Goal: Answer question/provide support

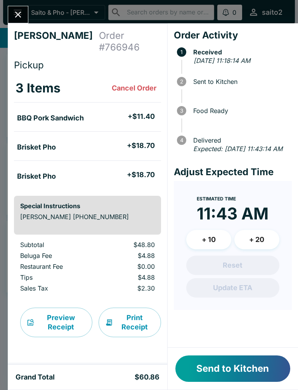
click at [224, 373] on button "Send to Kitchen" at bounding box center [232, 368] width 115 height 26
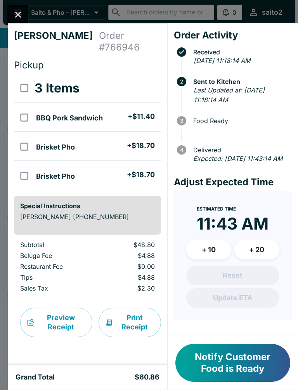
click at [16, 13] on icon "Close" at bounding box center [18, 15] width 6 height 6
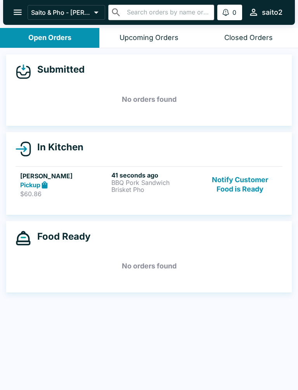
click at [245, 185] on button "Notify Customer Food is Ready" at bounding box center [240, 184] width 75 height 27
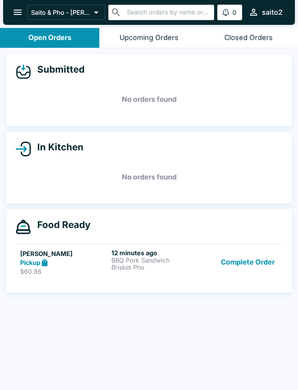
click at [245, 185] on h5 "No orders found" at bounding box center [149, 177] width 267 height 28
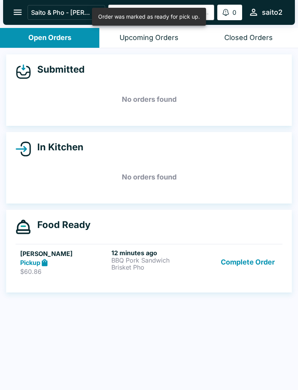
click at [253, 265] on button "Complete Order" at bounding box center [248, 262] width 60 height 27
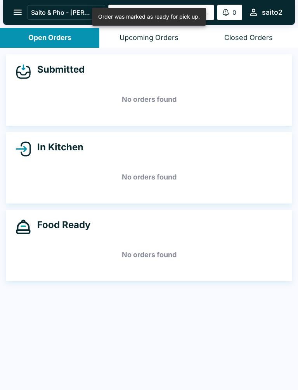
click at [253, 265] on h5 "No orders found" at bounding box center [149, 255] width 267 height 28
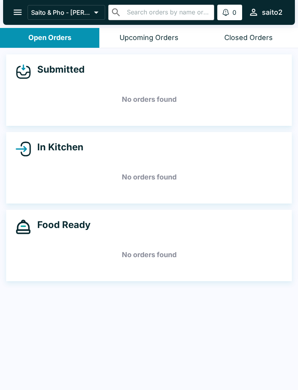
click at [141, 43] on button "Upcoming Orders" at bounding box center [148, 38] width 99 height 20
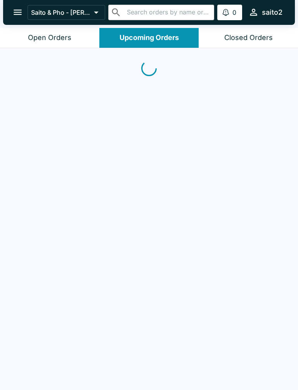
click at [249, 21] on div "Saito & Pho - [PERSON_NAME] ​ ​ 0 Alerts saito2" at bounding box center [149, 12] width 292 height 25
click at [224, 56] on div "No orders found" at bounding box center [149, 219] width 298 height 343
click at [248, 41] on div "Closed Orders" at bounding box center [248, 37] width 49 height 9
